Goal: Communication & Community: Answer question/provide support

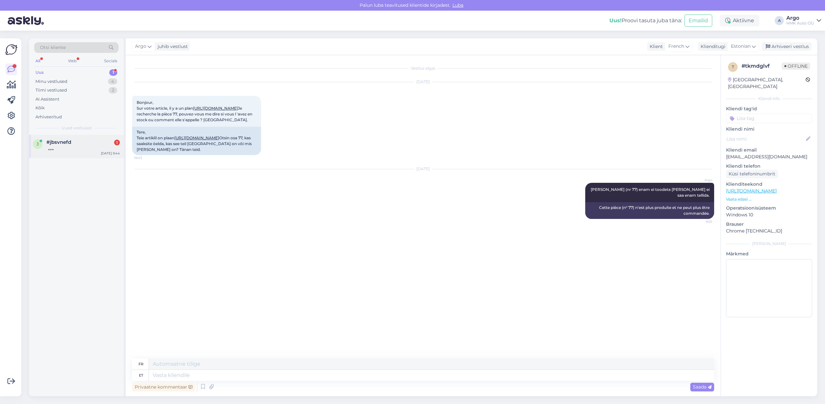
click at [76, 148] on div at bounding box center [82, 148] width 73 height 6
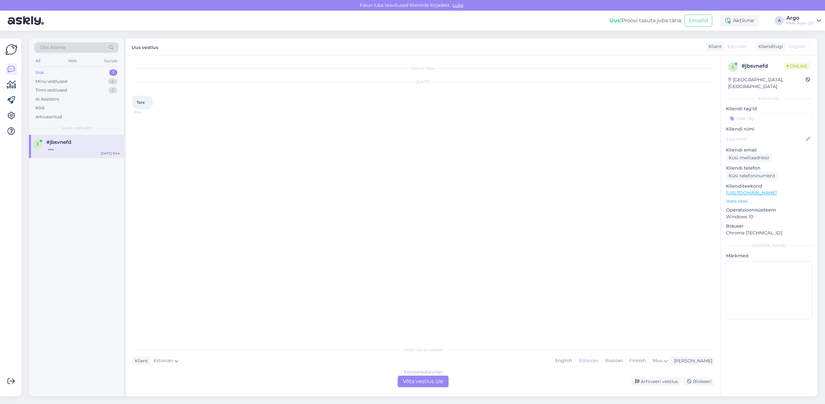
click at [415, 382] on div "Estonian to Estonian Võta vestlus üle" at bounding box center [423, 382] width 51 height 12
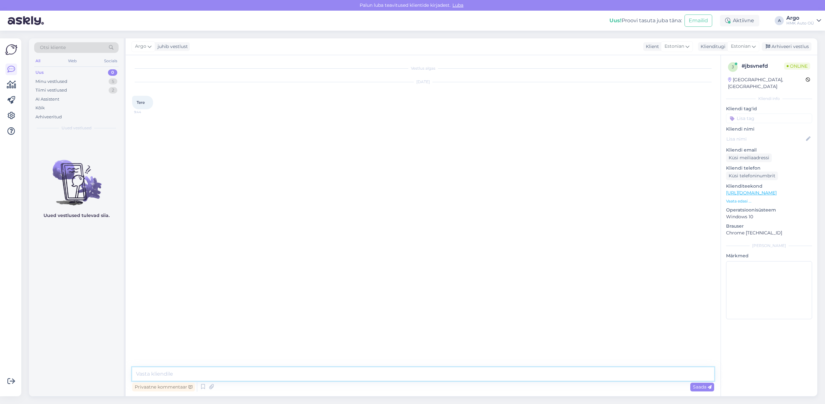
click at [180, 377] on textarea at bounding box center [423, 374] width 582 height 14
type textarea "Tere"
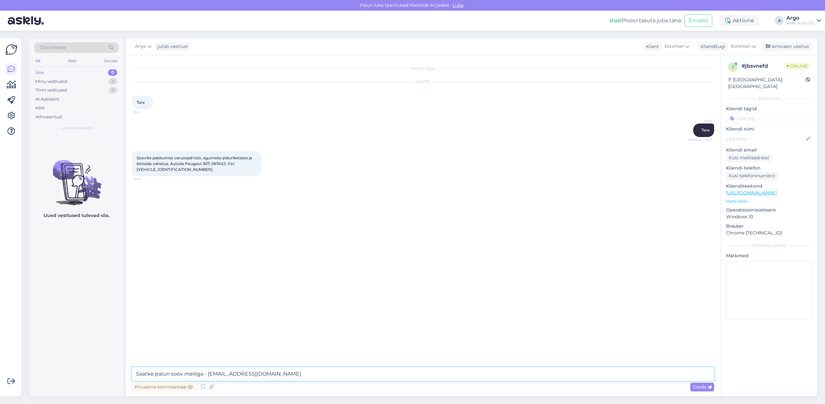
type textarea "Saatke palun soov meiliga - [EMAIL_ADDRESS][DOMAIN_NAME]"
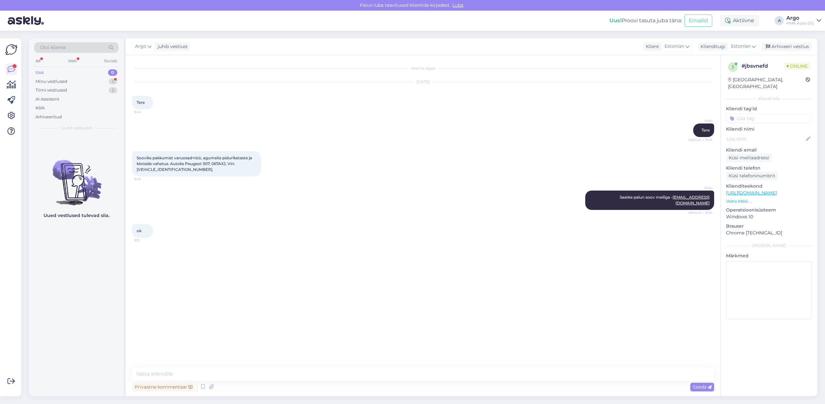
click at [382, 99] on div "[DATE] Tere 9:44" at bounding box center [423, 95] width 582 height 41
click at [197, 125] on div "Argo Tere Nähtud ✓ 9:45" at bounding box center [423, 130] width 582 height 28
drag, startPoint x: 59, startPoint y: 317, endPoint x: 59, endPoint y: 288, distance: 29.0
click at [59, 317] on div "Uued vestlused tulevad siia." at bounding box center [76, 265] width 95 height 261
click at [60, 78] on div "Minu vestlused 5" at bounding box center [76, 81] width 84 height 9
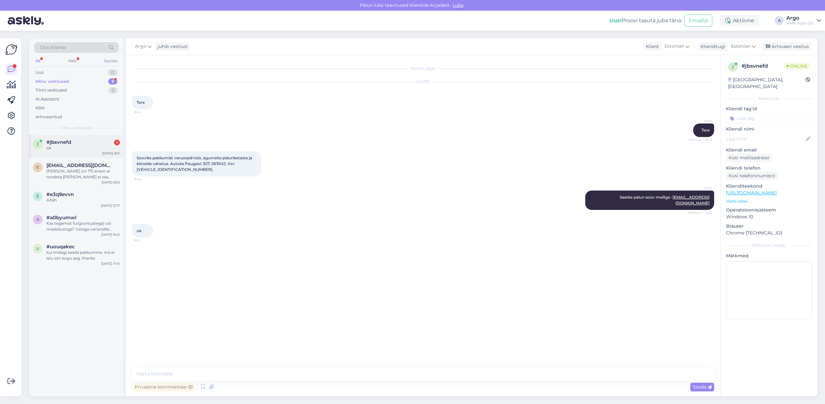
click at [61, 147] on div "ok" at bounding box center [82, 148] width 73 height 6
click at [70, 174] on div "[PERSON_NAME] (nr 77) enam ei toodeta [PERSON_NAME] ei saa enam tellida." at bounding box center [82, 174] width 73 height 12
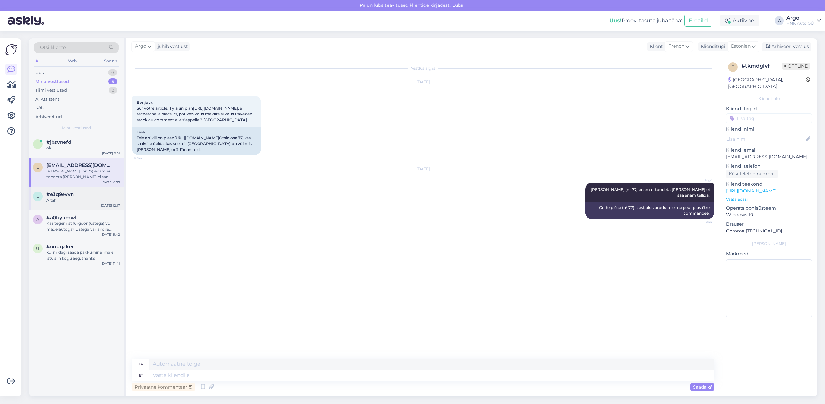
click at [53, 196] on span "#e3q9evvn" at bounding box center [59, 194] width 27 height 6
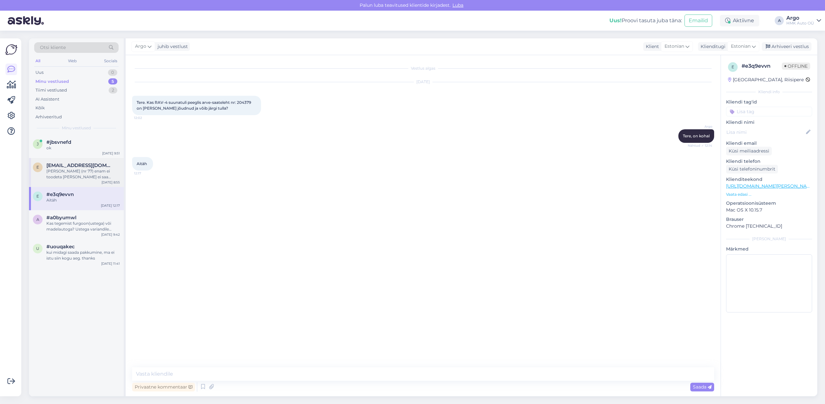
click at [63, 162] on div "e [PERSON_NAME][EMAIL_ADDRESS][PERSON_NAME][DOMAIN_NAME] [PERSON_NAME] (nr 77) …" at bounding box center [76, 172] width 95 height 29
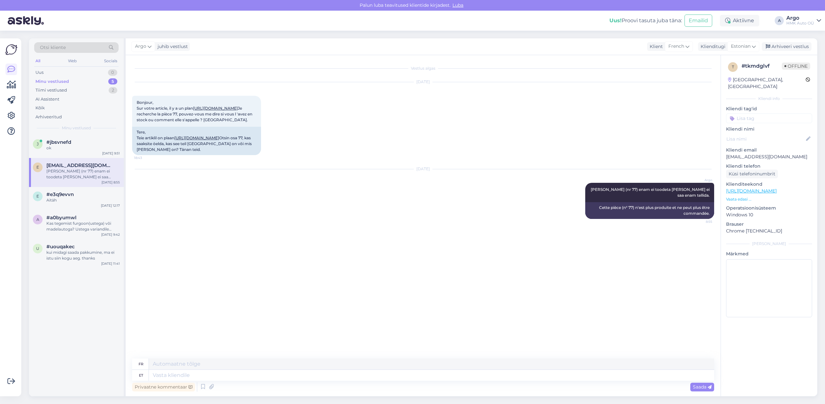
click at [250, 263] on div "Vestlus algas [DATE] Bonjour, Sur votre article, il y a un plan [URL][DOMAIN_NA…" at bounding box center [426, 207] width 588 height 291
